Goal: Navigation & Orientation: Find specific page/section

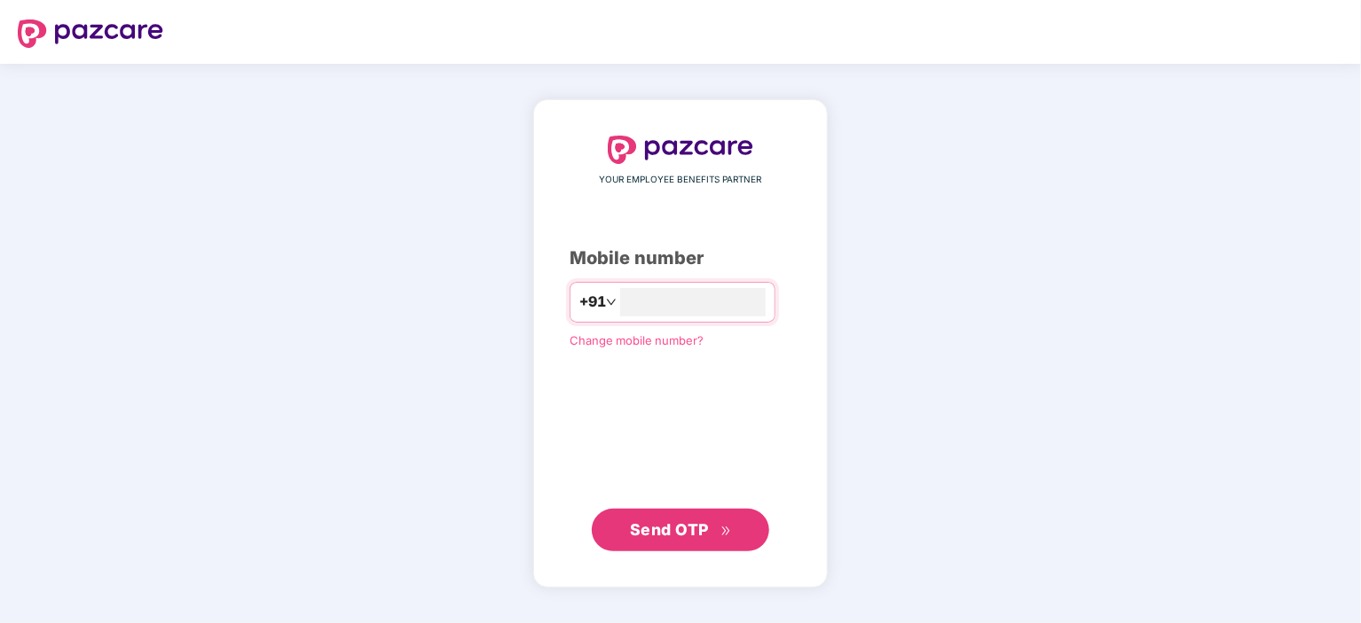
type input "**********"
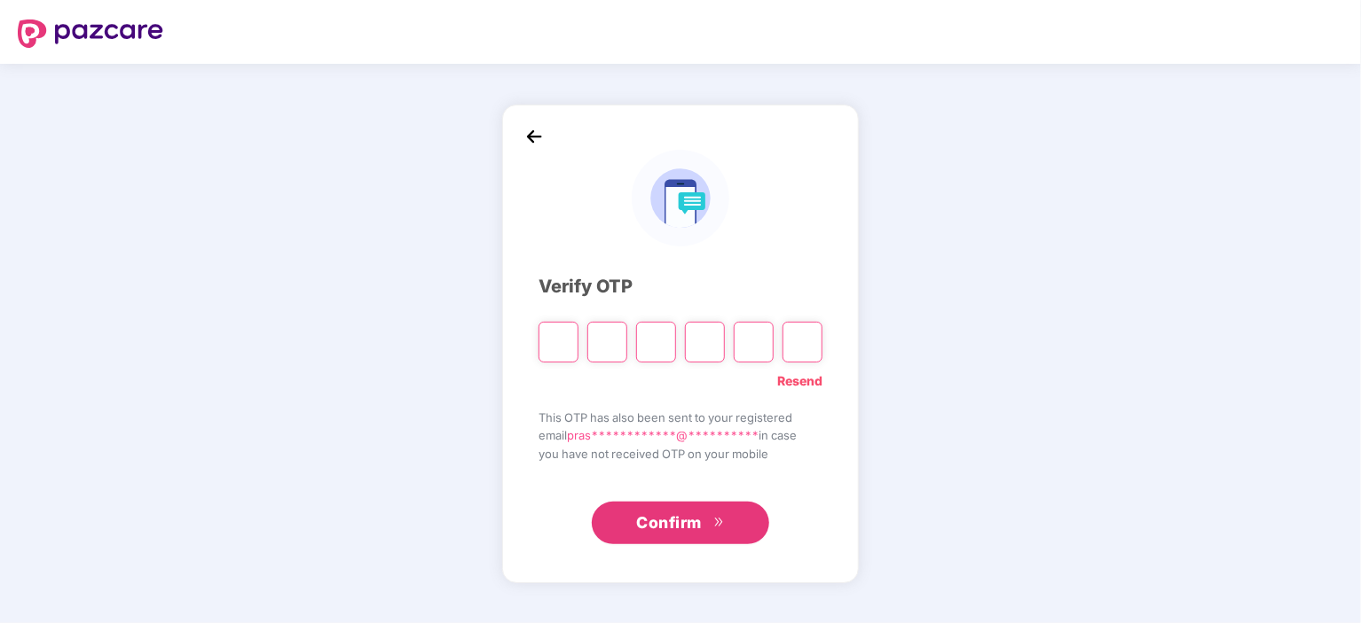
type input "*"
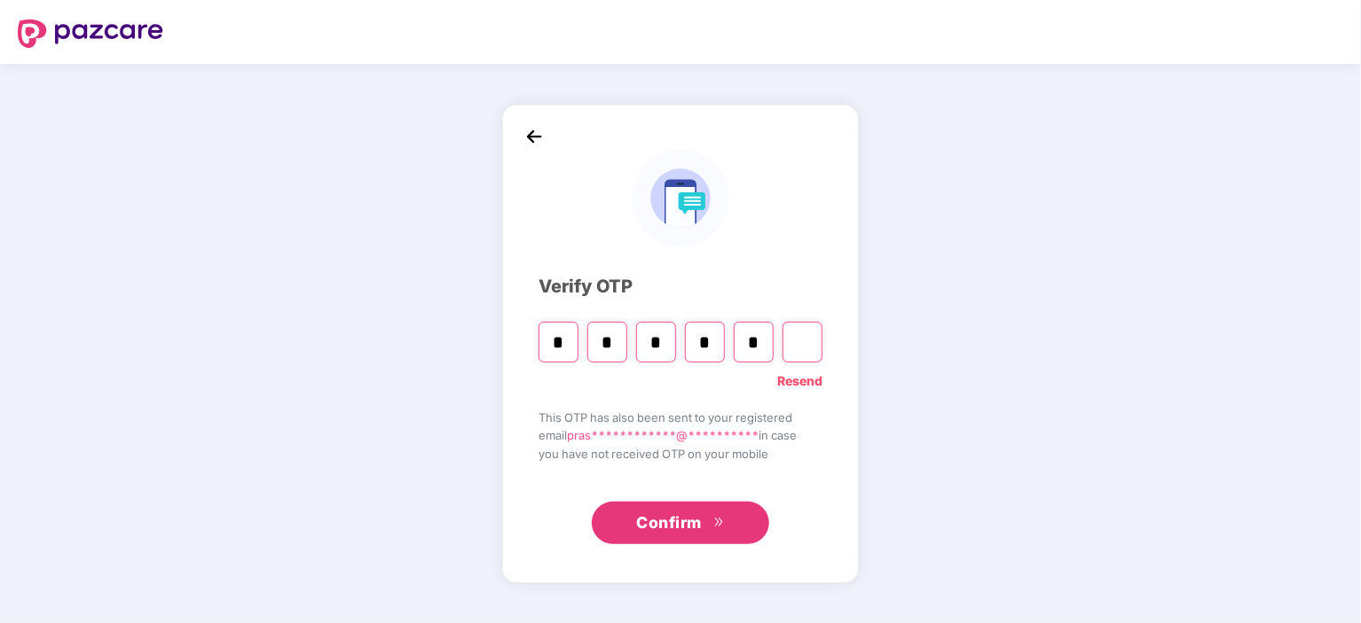
type input "*"
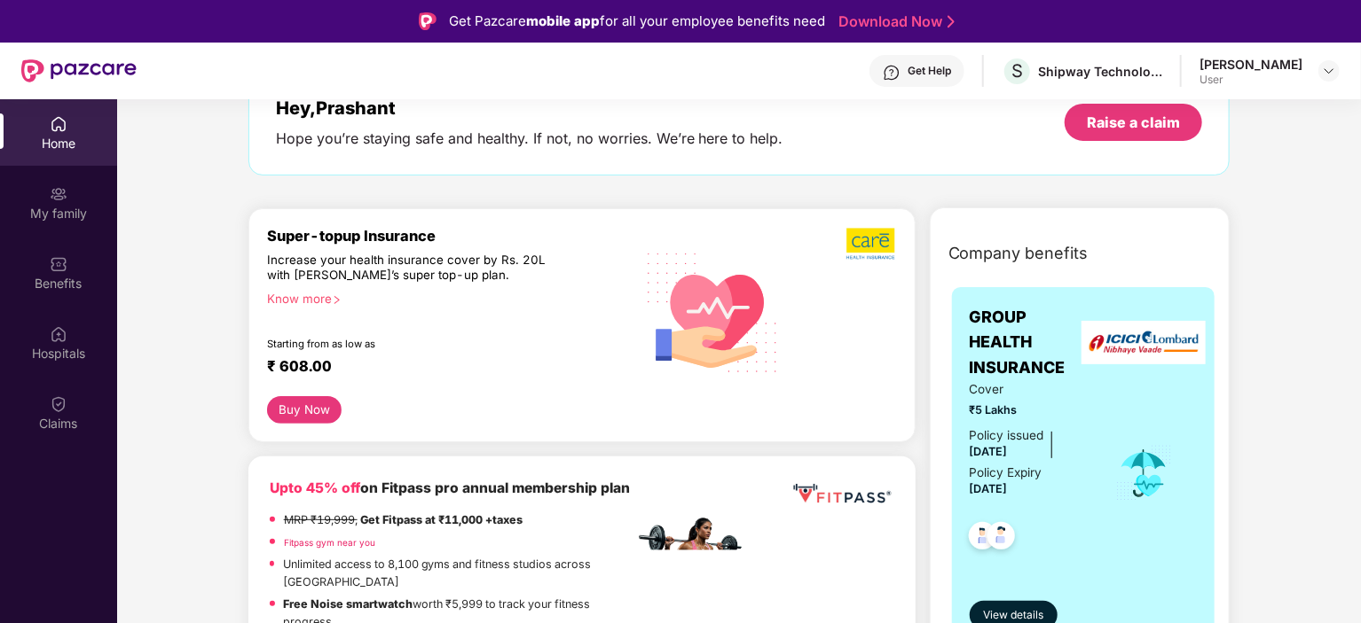
scroll to position [114, 0]
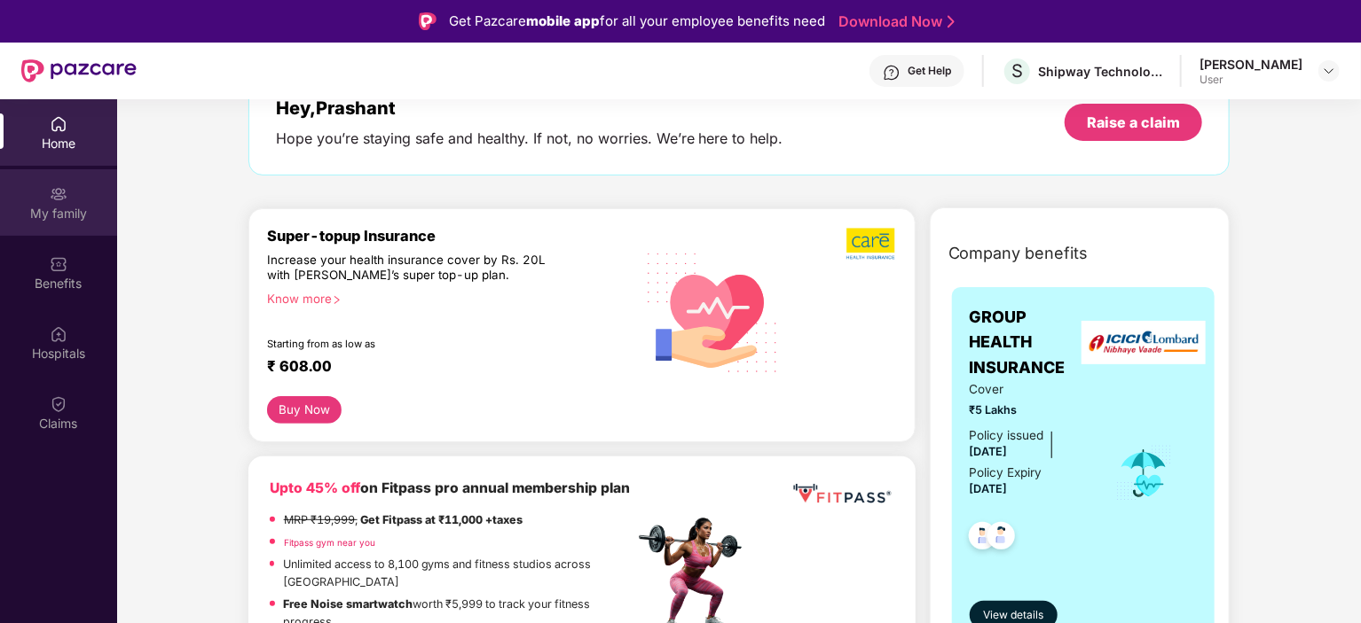
click at [81, 219] on div "My family" at bounding box center [58, 214] width 117 height 18
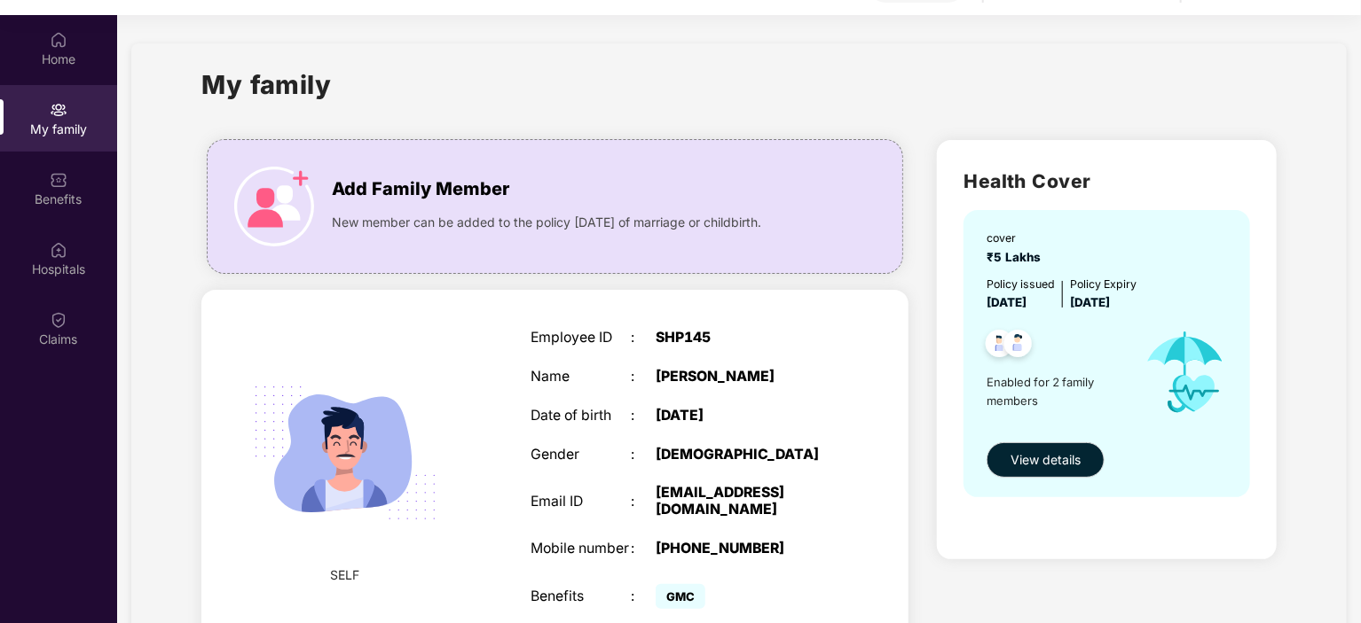
scroll to position [99, 0]
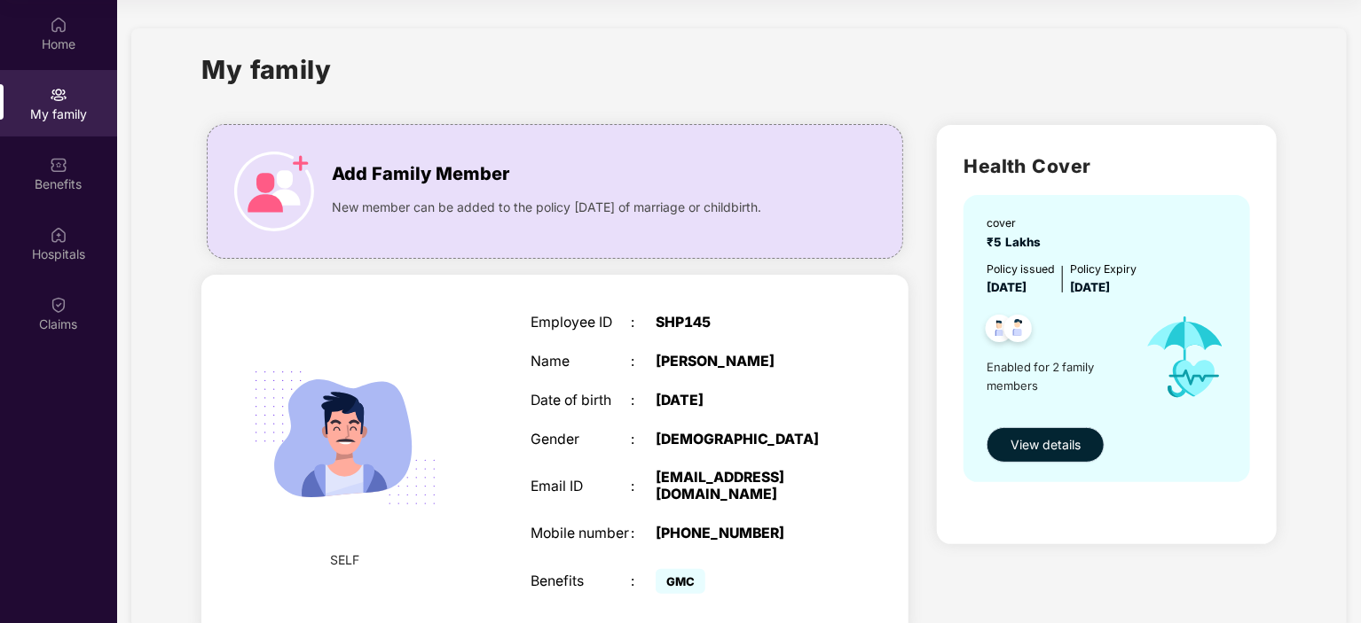
click at [1062, 449] on span "View details" at bounding box center [1045, 445] width 70 height 20
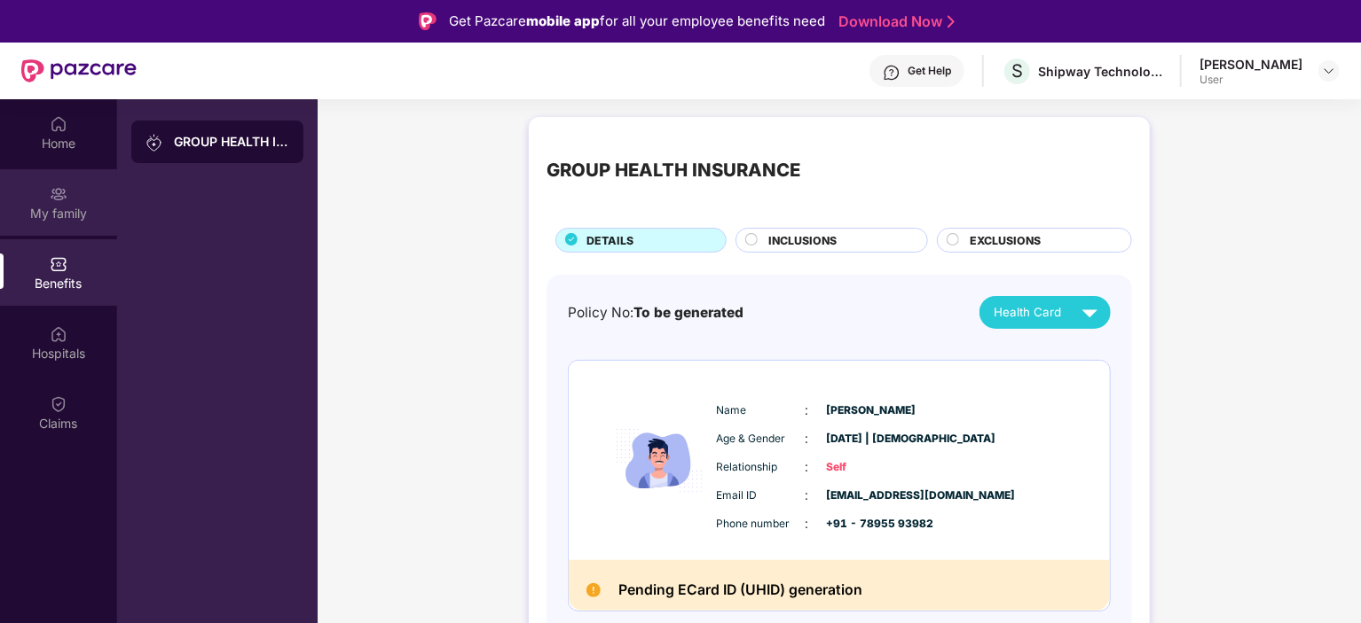
click at [53, 224] on div "My family" at bounding box center [58, 202] width 117 height 67
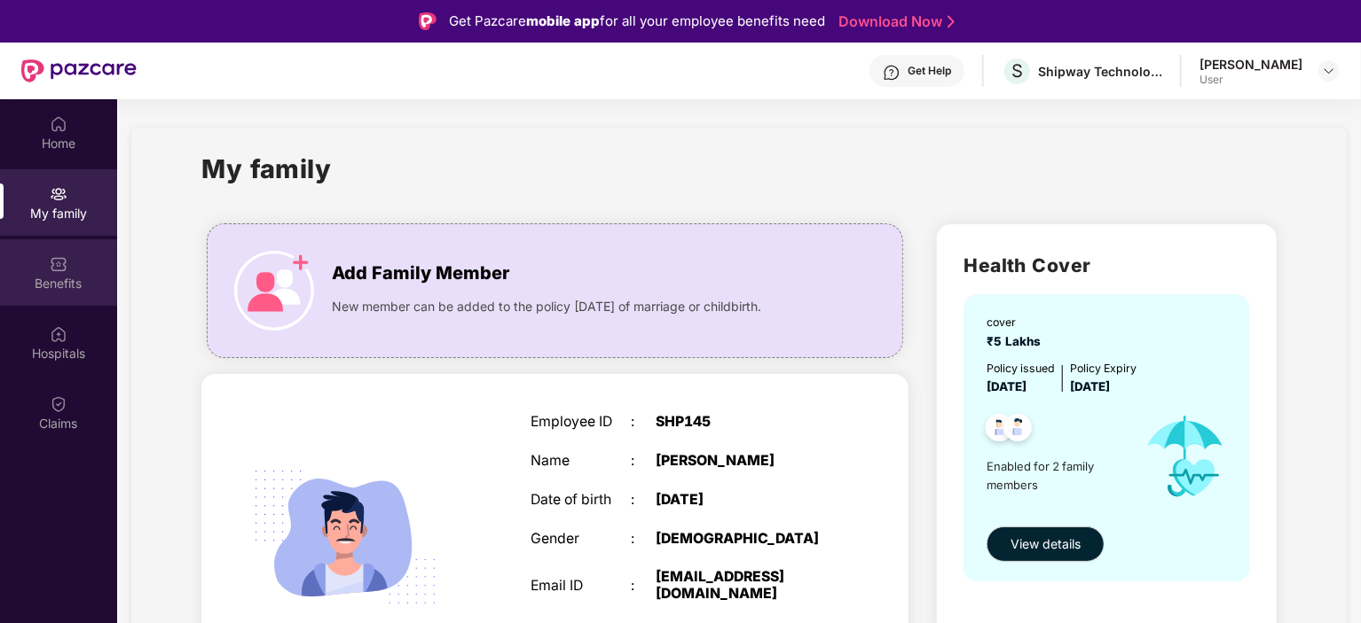
click at [66, 268] on img at bounding box center [59, 264] width 18 height 18
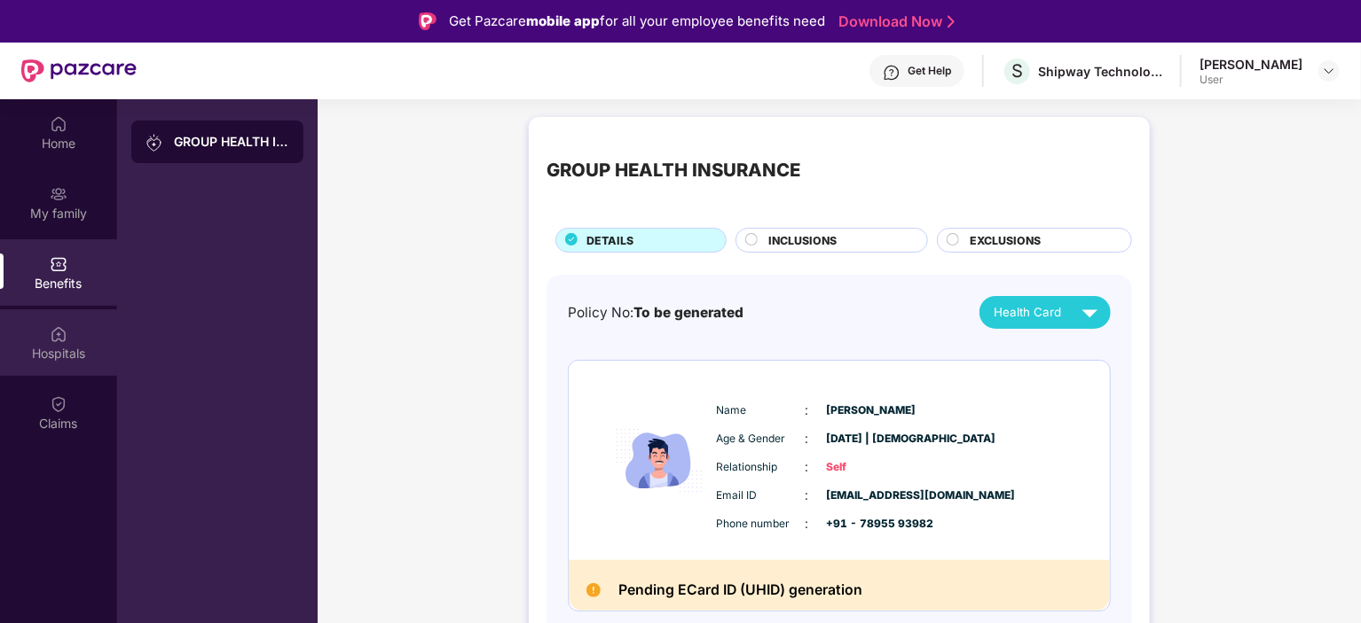
click at [59, 339] on img at bounding box center [59, 334] width 18 height 18
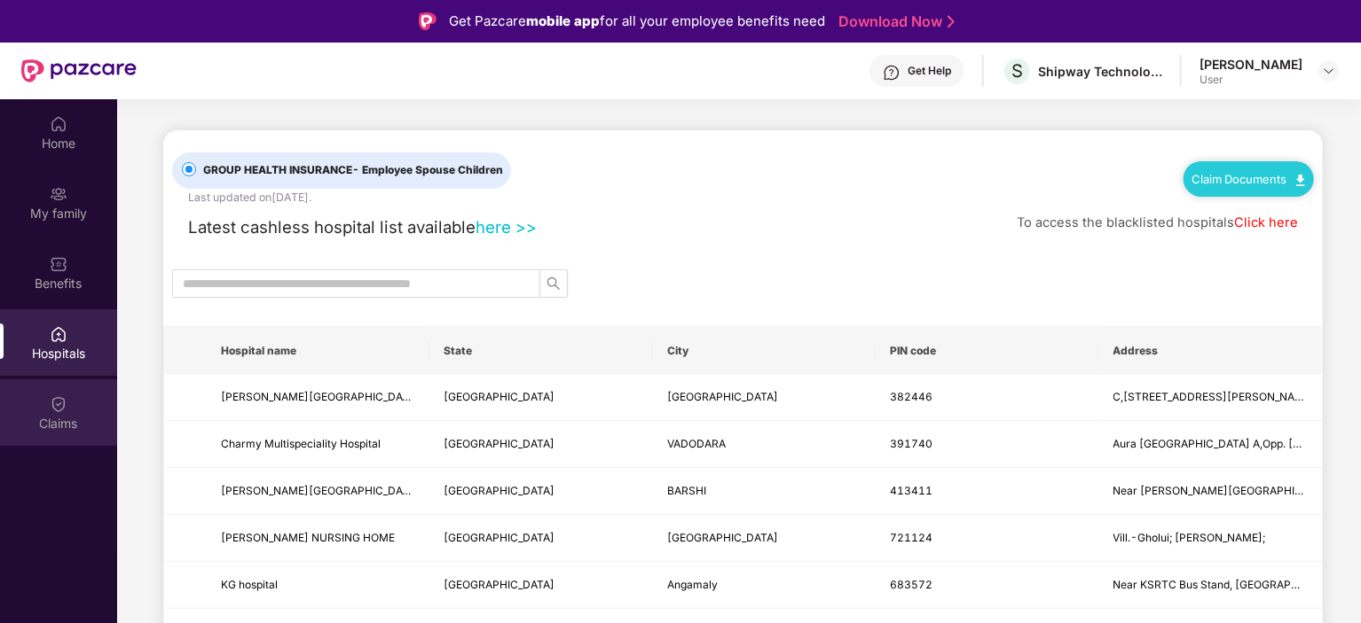
click at [59, 396] on img at bounding box center [59, 405] width 18 height 18
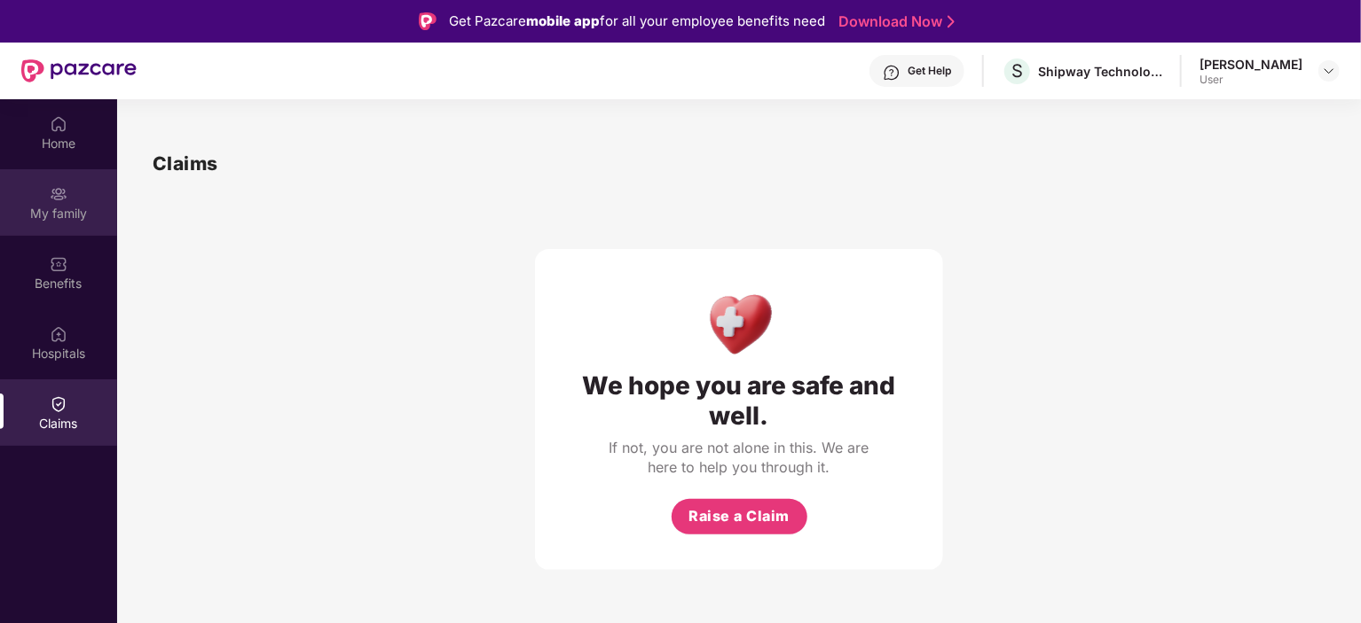
click at [48, 209] on div "My family" at bounding box center [58, 214] width 117 height 18
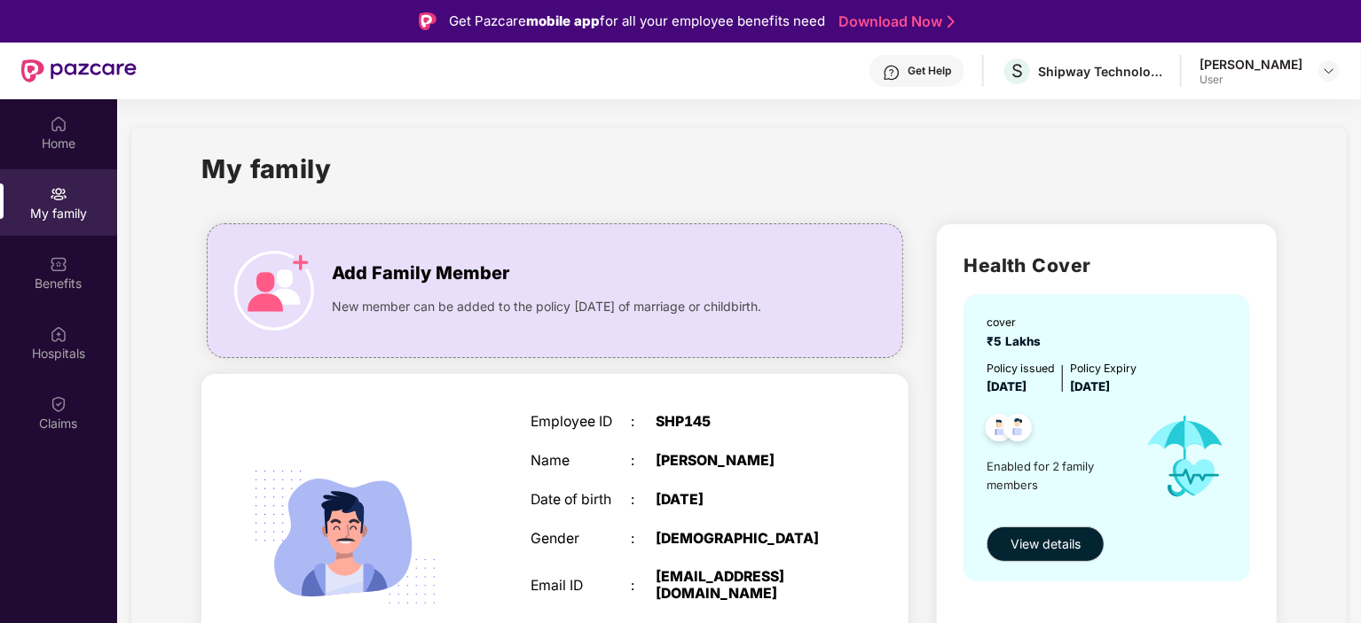
click at [1274, 78] on div "User" at bounding box center [1250, 80] width 103 height 14
